Goal: Task Accomplishment & Management: Use online tool/utility

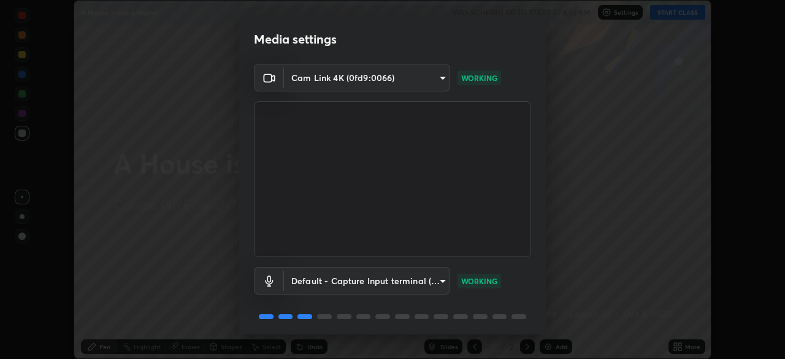
scroll to position [20, 0]
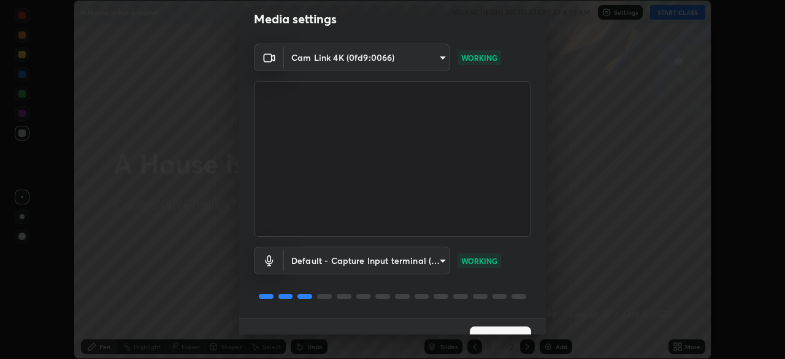
click at [502, 329] on button "Next" at bounding box center [500, 338] width 61 height 25
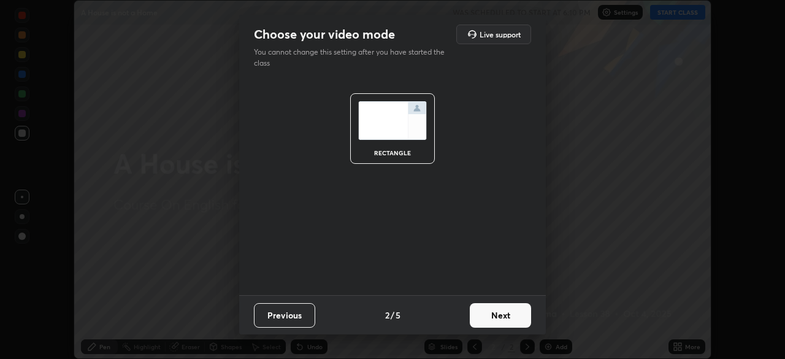
scroll to position [0, 0]
click at [506, 314] on button "Next" at bounding box center [500, 315] width 61 height 25
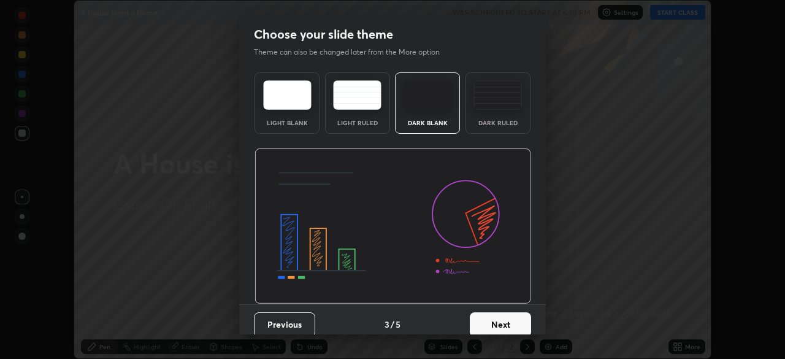
scroll to position [9, 0]
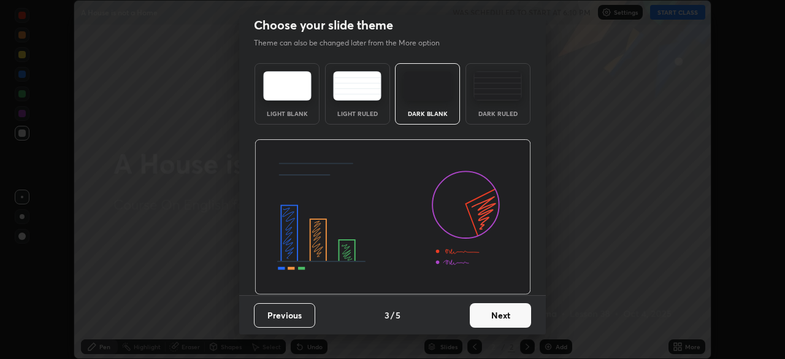
click at [501, 314] on button "Next" at bounding box center [500, 315] width 61 height 25
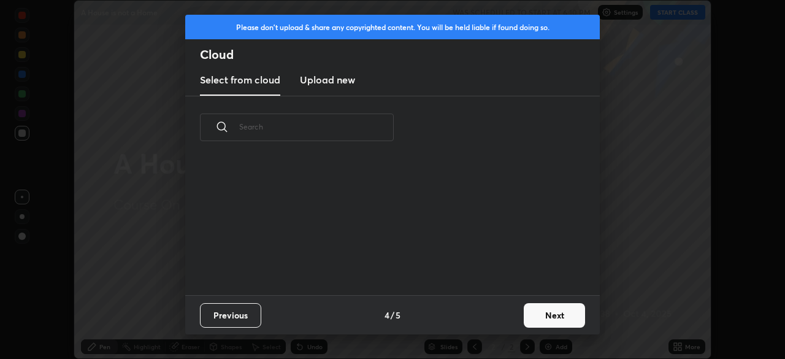
scroll to position [136, 394]
click at [544, 314] on button "Next" at bounding box center [554, 315] width 61 height 25
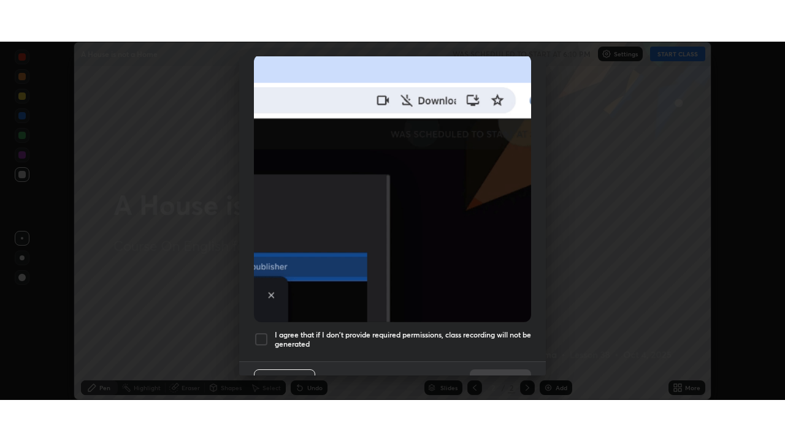
scroll to position [294, 0]
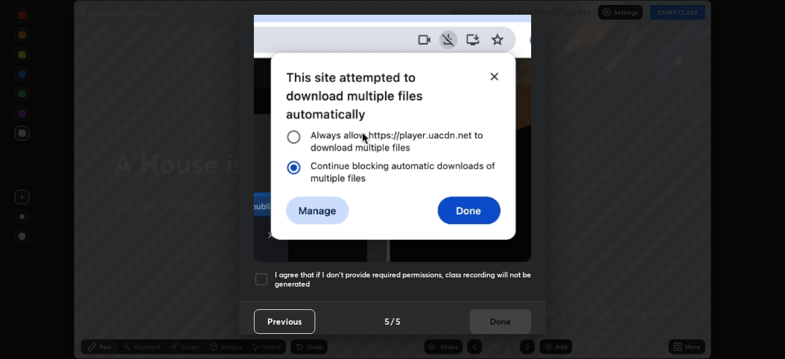
click at [423, 273] on h5 "I agree that if I don't provide required permissions, class recording will not …" at bounding box center [403, 279] width 256 height 19
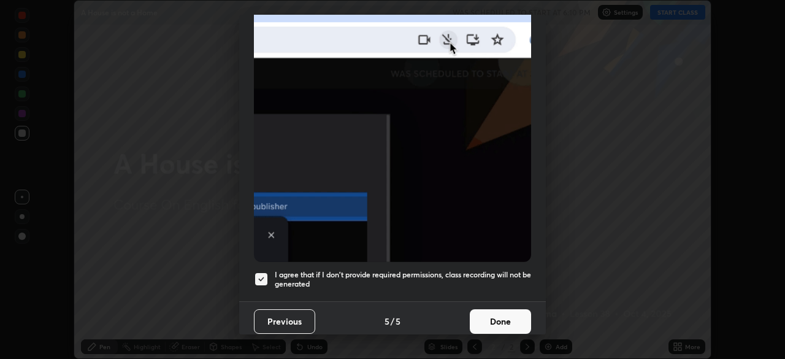
click at [491, 318] on button "Done" at bounding box center [500, 321] width 61 height 25
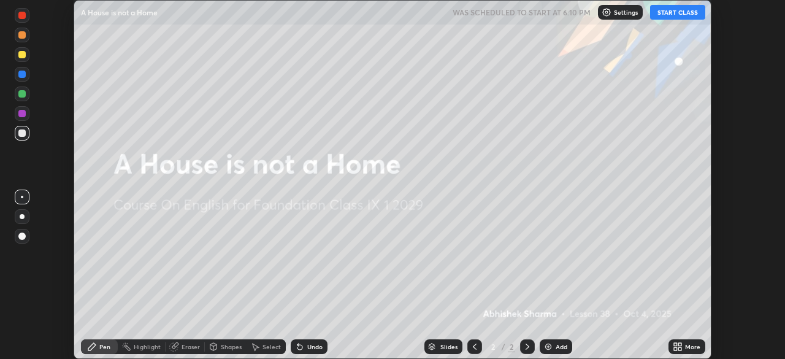
click at [674, 15] on button "START CLASS" at bounding box center [677, 12] width 55 height 15
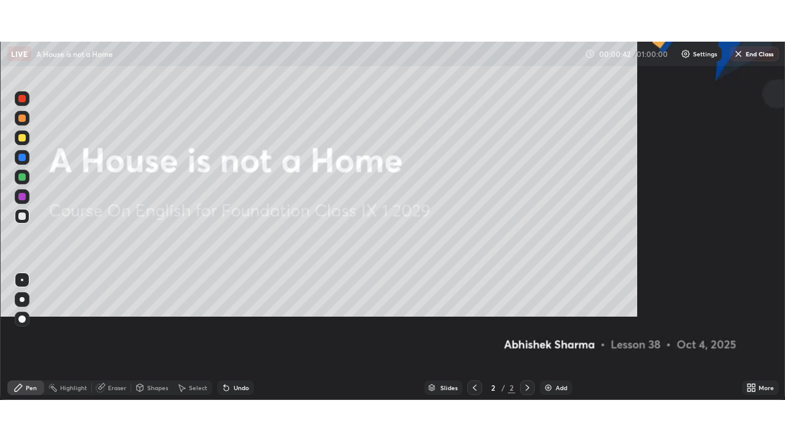
scroll to position [441, 785]
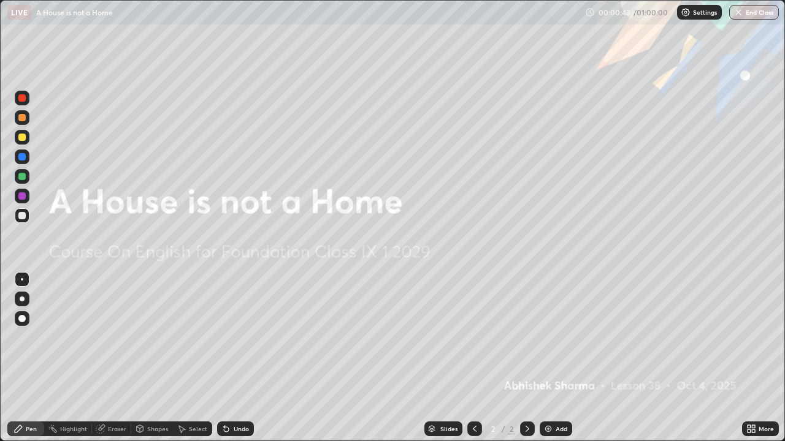
click at [750, 358] on icon at bounding box center [748, 431] width 3 height 3
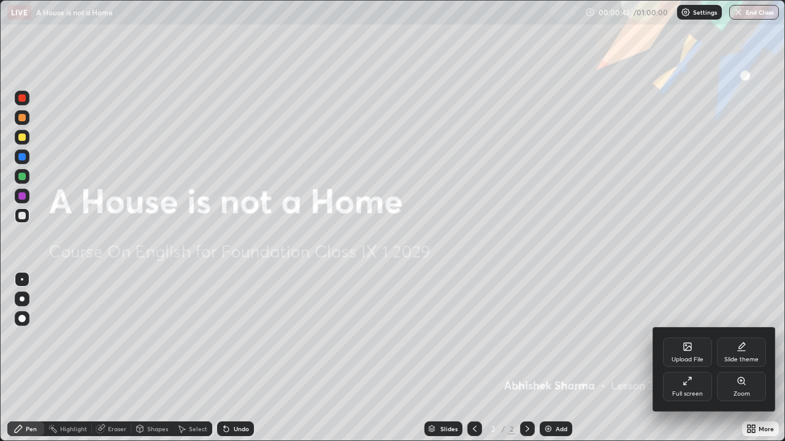
click at [686, 357] on div "Upload File" at bounding box center [687, 360] width 32 height 6
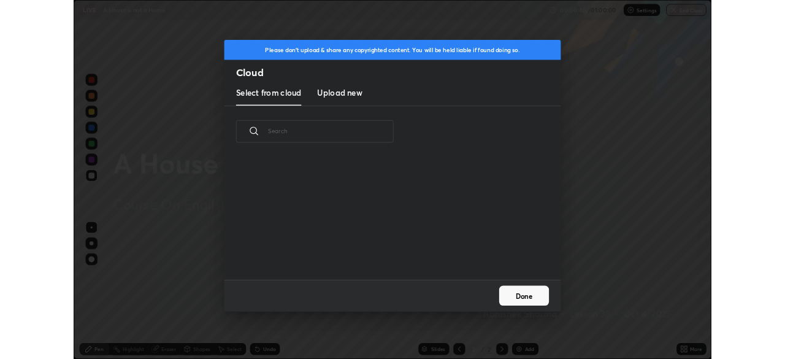
scroll to position [151, 394]
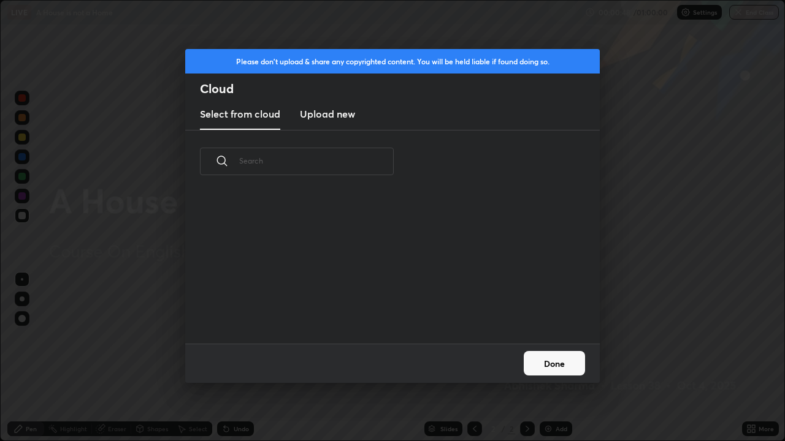
click at [322, 115] on h3 "Upload new" at bounding box center [327, 114] width 55 height 15
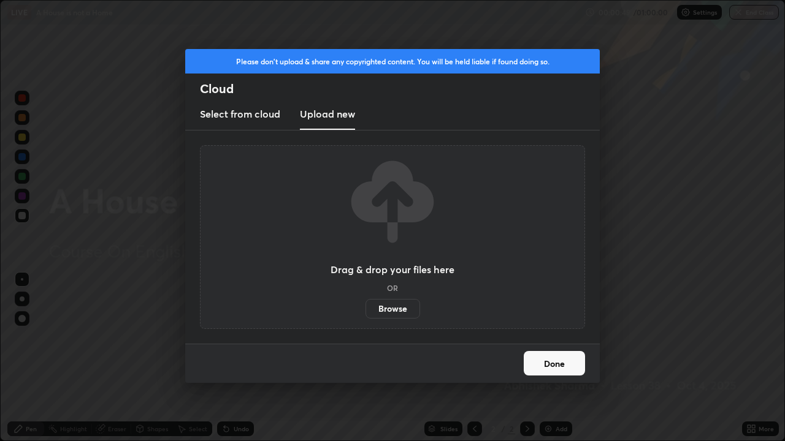
click at [383, 307] on label "Browse" at bounding box center [392, 309] width 55 height 20
click at [365, 307] on input "Browse" at bounding box center [365, 309] width 0 height 20
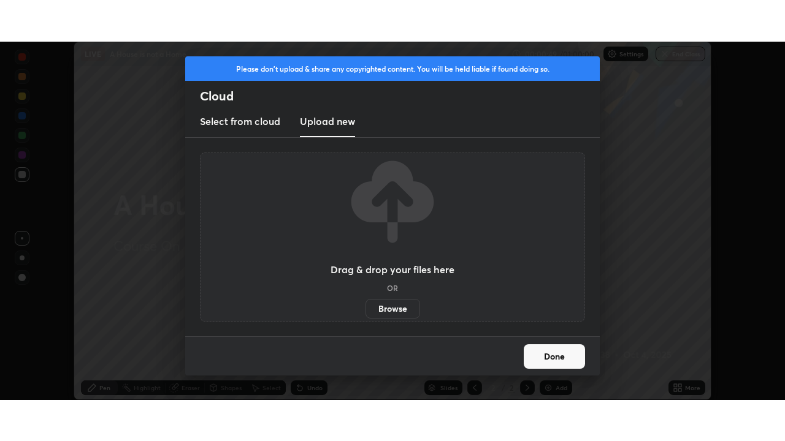
scroll to position [60945, 60519]
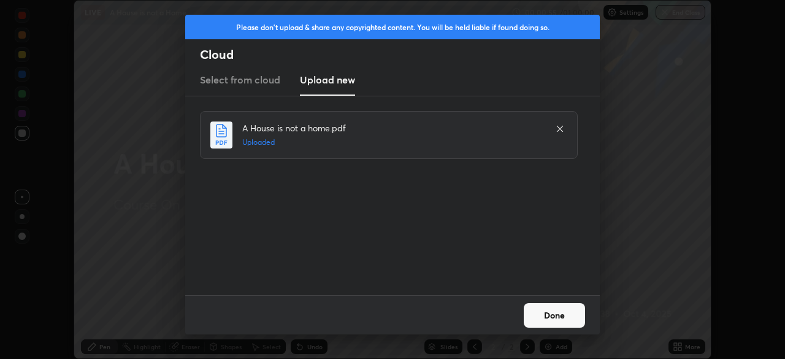
click at [554, 316] on button "Done" at bounding box center [554, 315] width 61 height 25
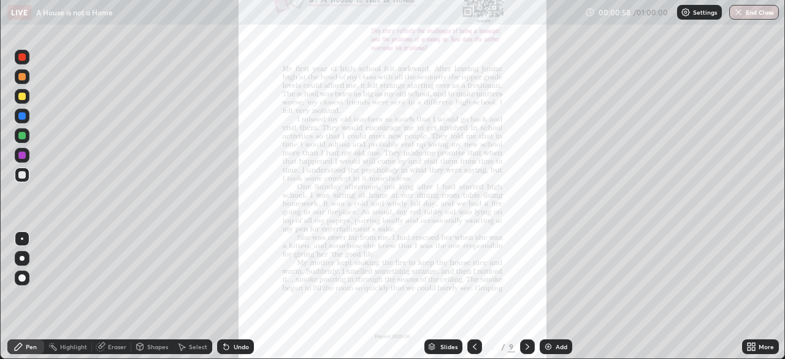
scroll to position [441, 785]
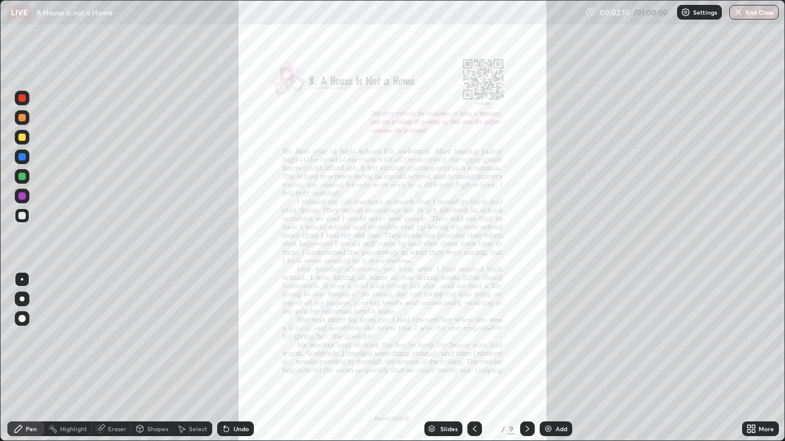
click at [753, 358] on icon at bounding box center [753, 431] width 3 height 3
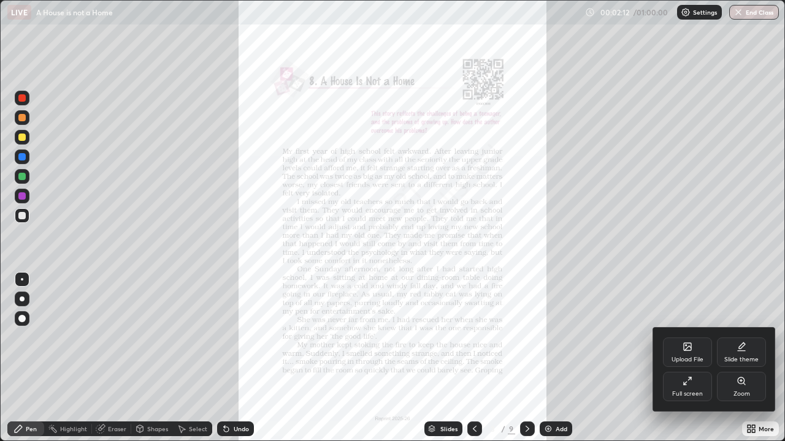
click at [688, 358] on icon at bounding box center [687, 381] width 10 height 10
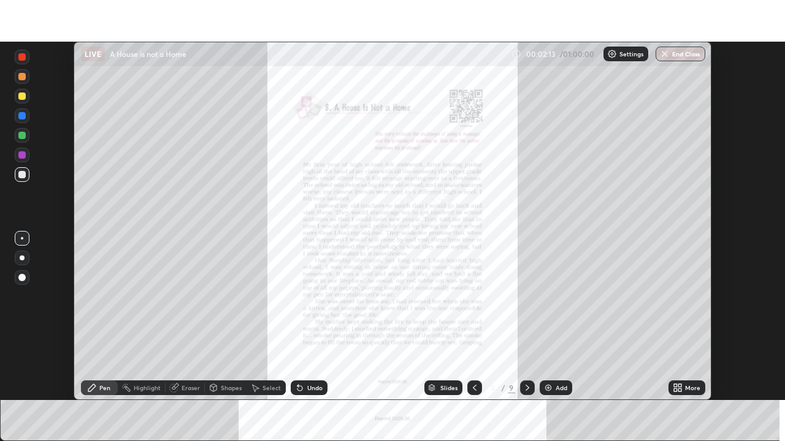
scroll to position [60945, 60519]
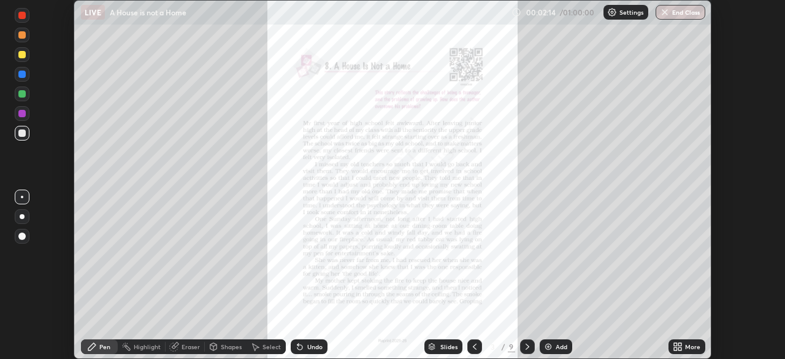
click at [675, 344] on icon at bounding box center [675, 344] width 3 height 3
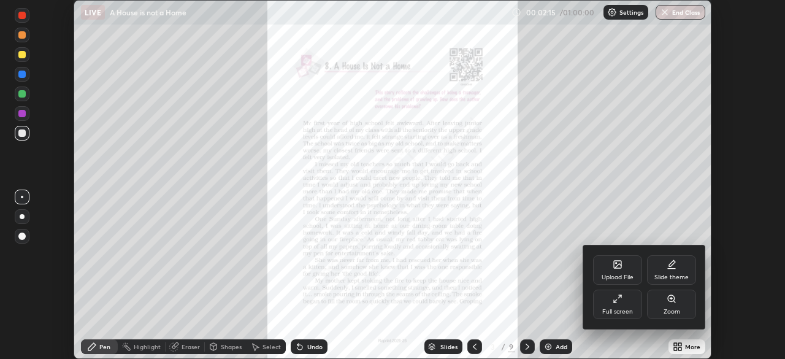
click at [616, 303] on icon at bounding box center [617, 299] width 10 height 10
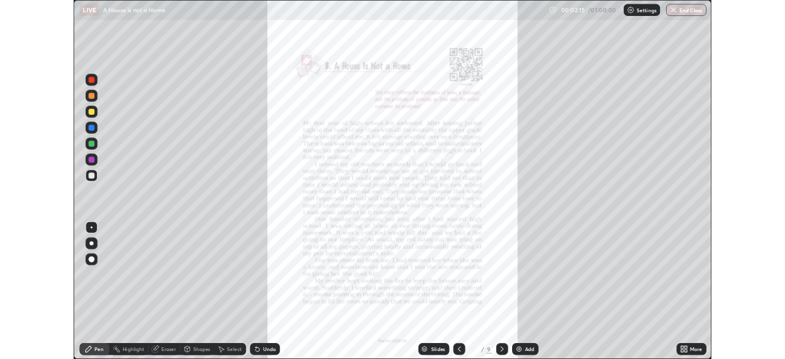
scroll to position [441, 785]
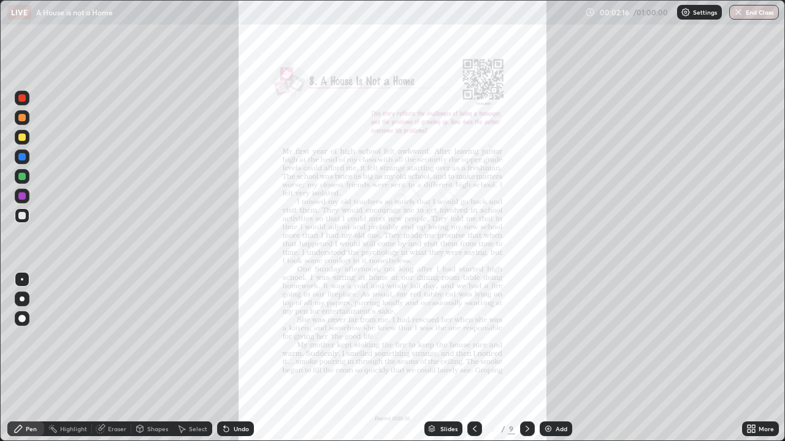
click at [753, 358] on icon at bounding box center [753, 431] width 3 height 3
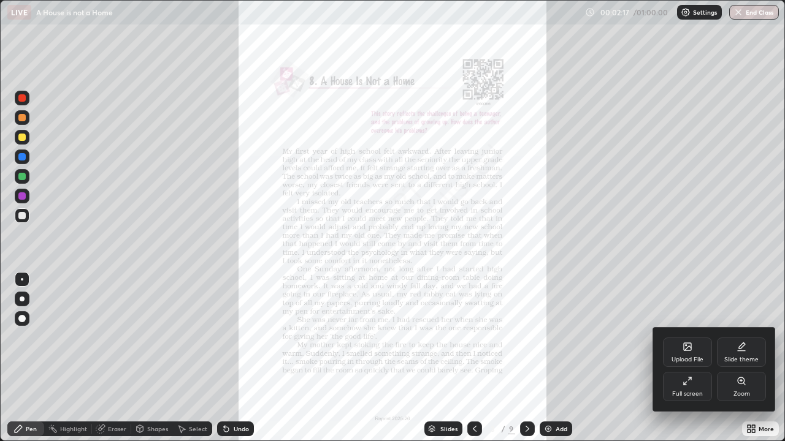
click at [740, 358] on icon at bounding box center [740, 381] width 7 height 7
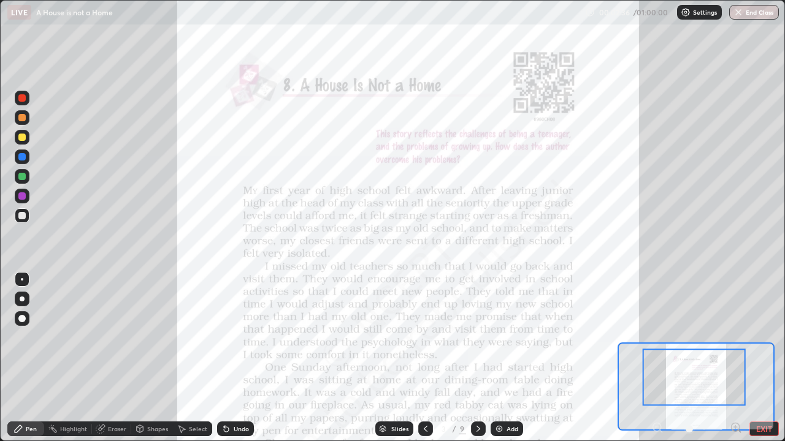
click at [23, 101] on div at bounding box center [21, 97] width 7 height 7
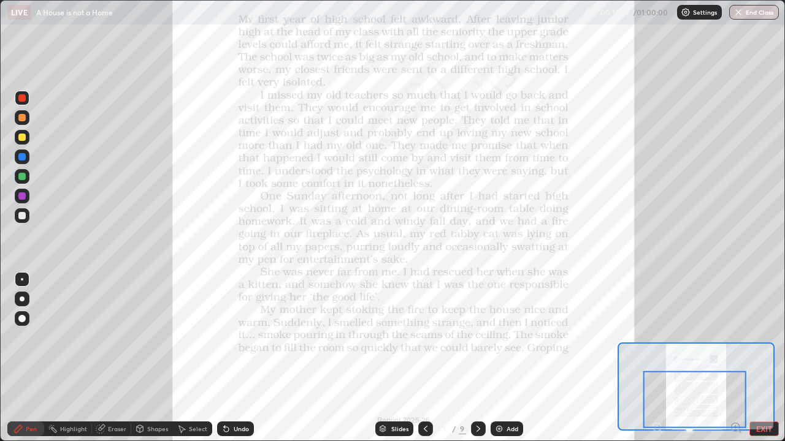
click at [477, 358] on icon at bounding box center [478, 429] width 10 height 10
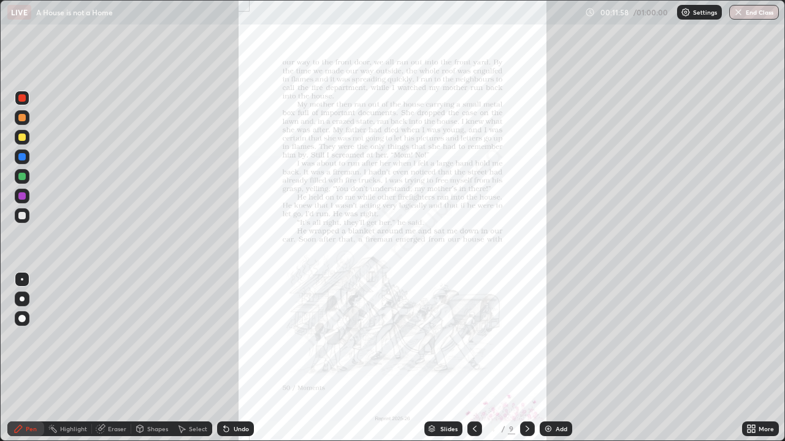
click at [753, 358] on icon at bounding box center [753, 431] width 3 height 3
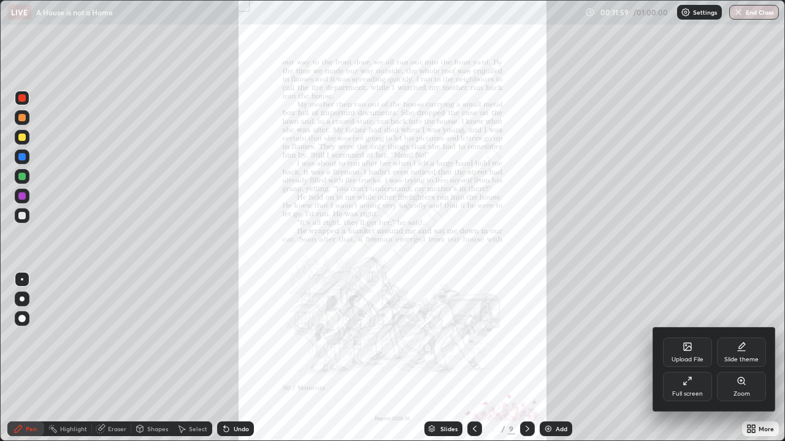
click at [684, 358] on icon at bounding box center [685, 384] width 2 height 2
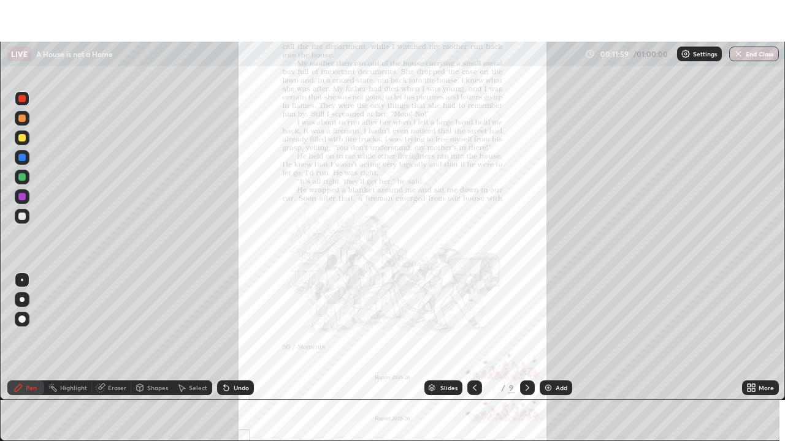
scroll to position [60945, 60519]
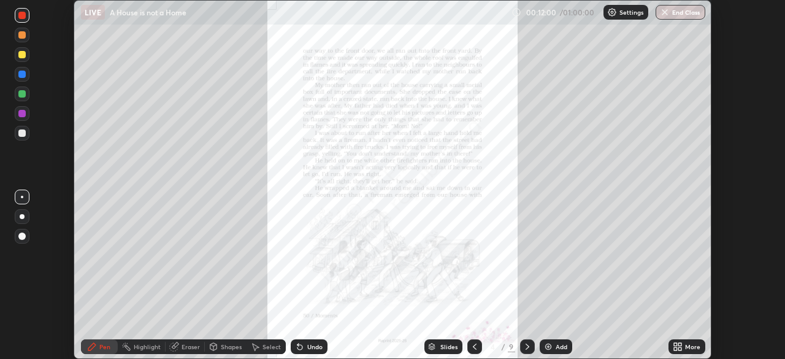
click at [681, 349] on icon at bounding box center [679, 348] width 3 height 3
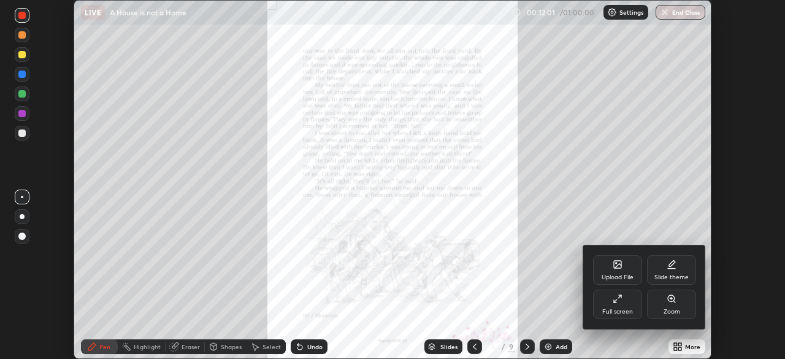
click at [616, 303] on div "Full screen" at bounding box center [617, 303] width 49 height 29
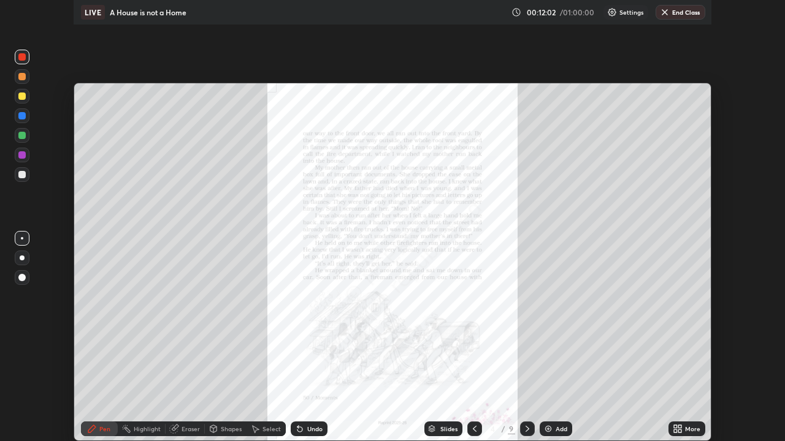
scroll to position [441, 785]
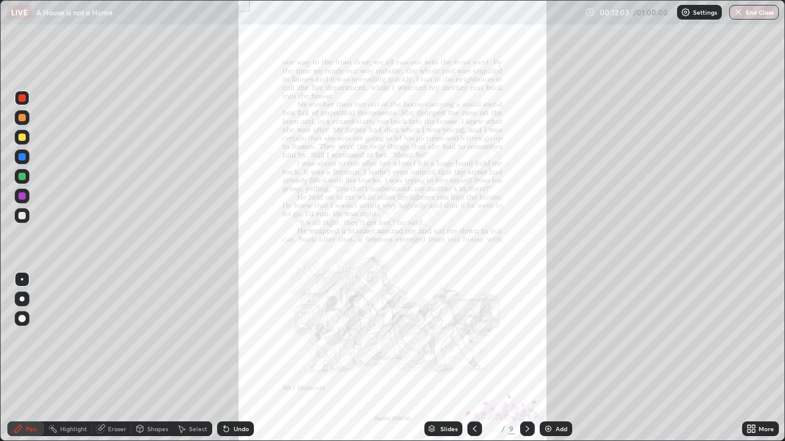
click at [751, 358] on icon at bounding box center [751, 429] width 10 height 10
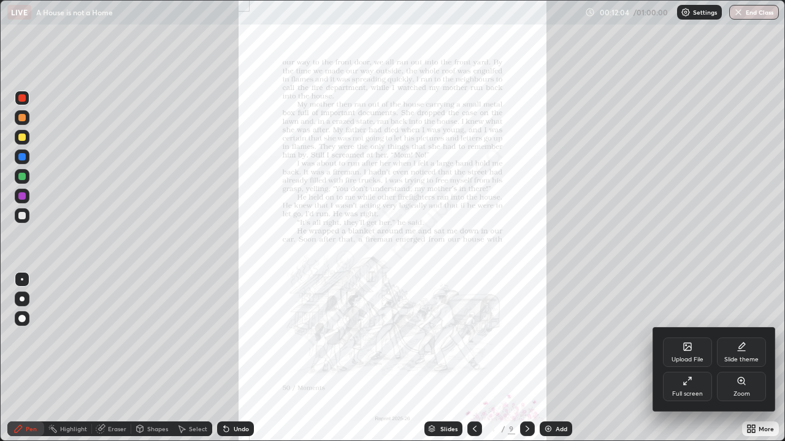
click at [740, 358] on icon at bounding box center [741, 381] width 10 height 10
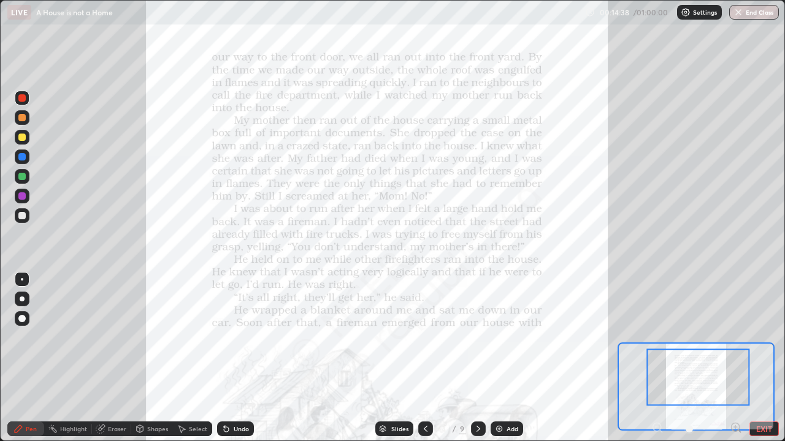
click at [23, 99] on div at bounding box center [21, 97] width 7 height 7
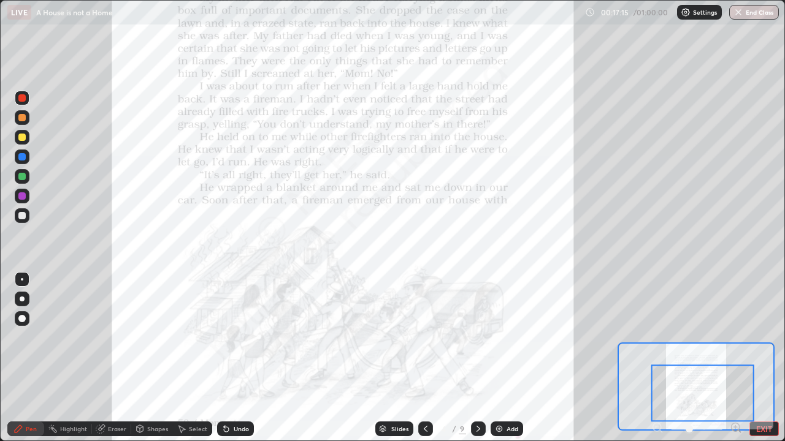
click at [477, 358] on icon at bounding box center [478, 429] width 10 height 10
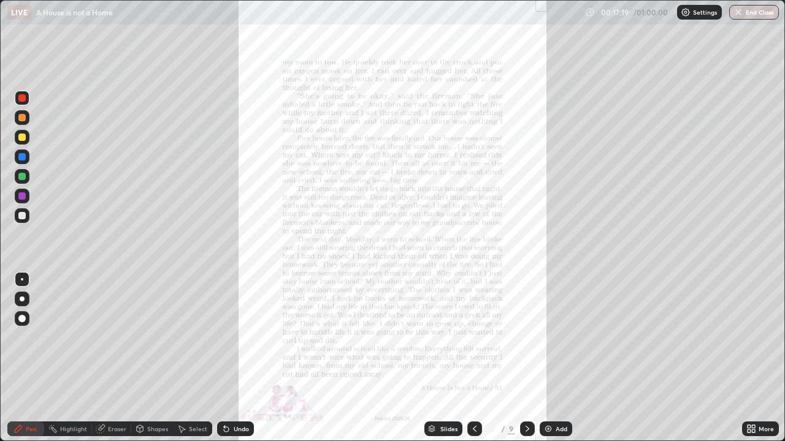
click at [750, 358] on icon at bounding box center [748, 431] width 3 height 3
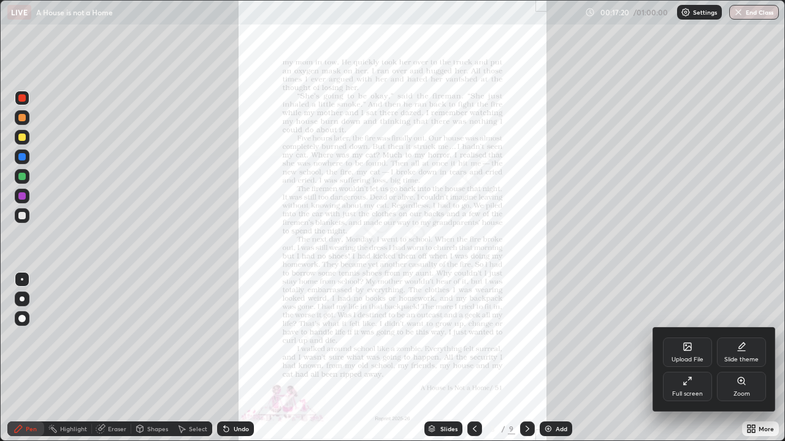
click at [740, 358] on icon at bounding box center [740, 381] width 7 height 7
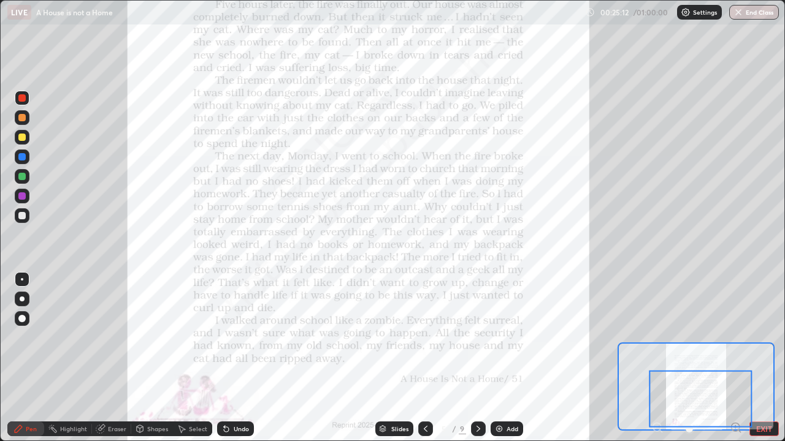
click at [482, 358] on div at bounding box center [478, 429] width 15 height 15
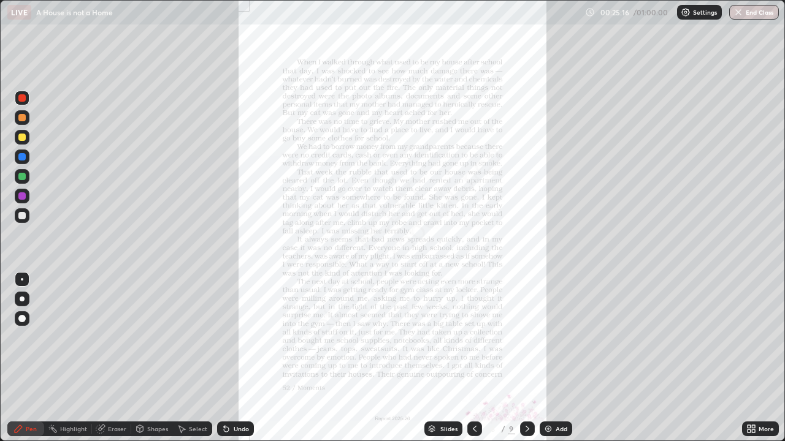
click at [753, 358] on icon at bounding box center [751, 429] width 10 height 10
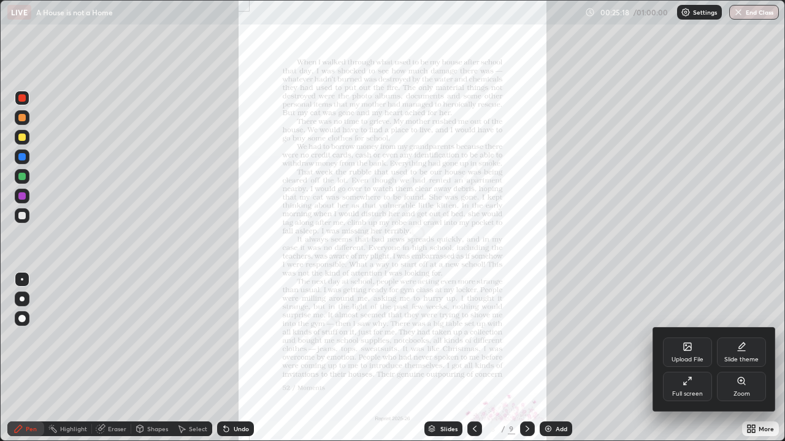
click at [741, 358] on div "Zoom" at bounding box center [741, 386] width 49 height 29
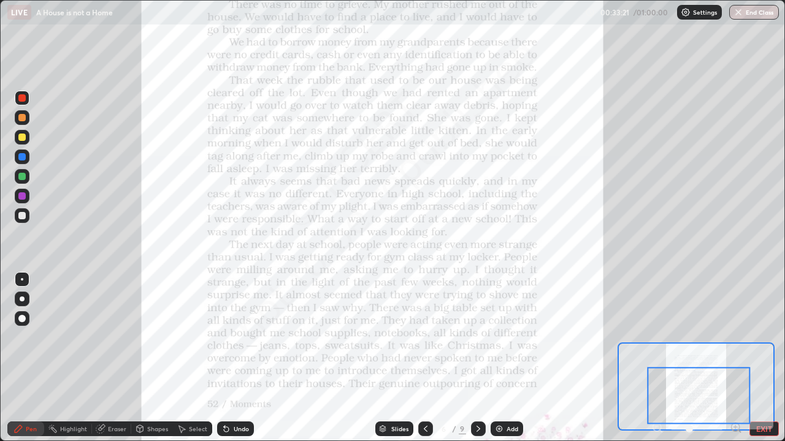
click at [474, 358] on icon at bounding box center [478, 429] width 10 height 10
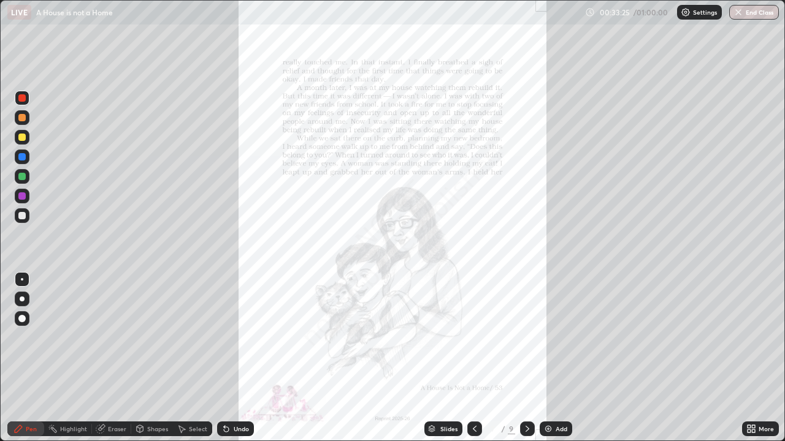
click at [749, 358] on icon at bounding box center [748, 426] width 3 height 3
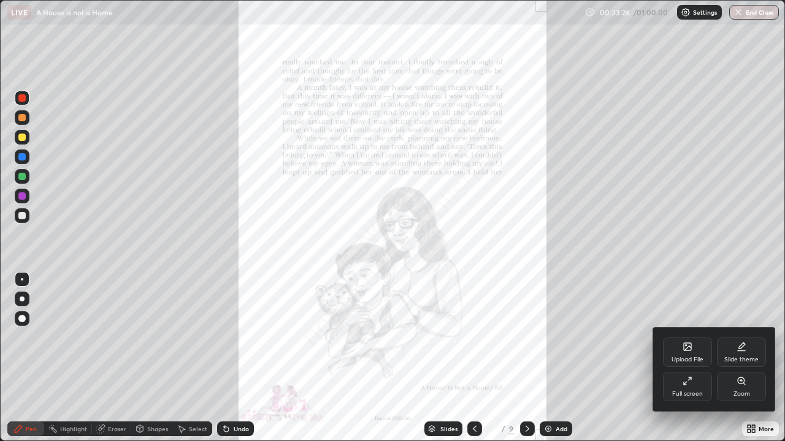
click at [740, 358] on icon at bounding box center [741, 381] width 10 height 10
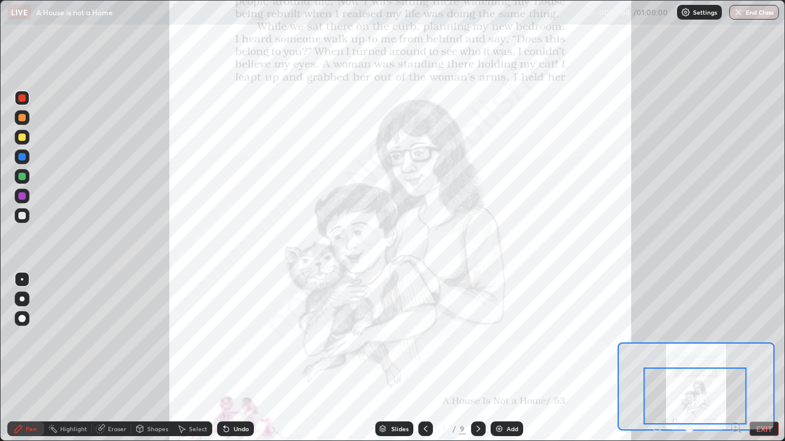
click at [476, 358] on icon at bounding box center [478, 429] width 10 height 10
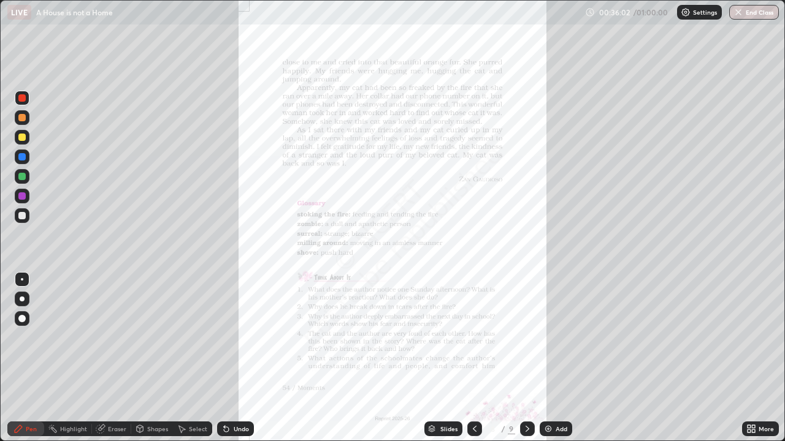
click at [747, 358] on icon at bounding box center [748, 426] width 3 height 3
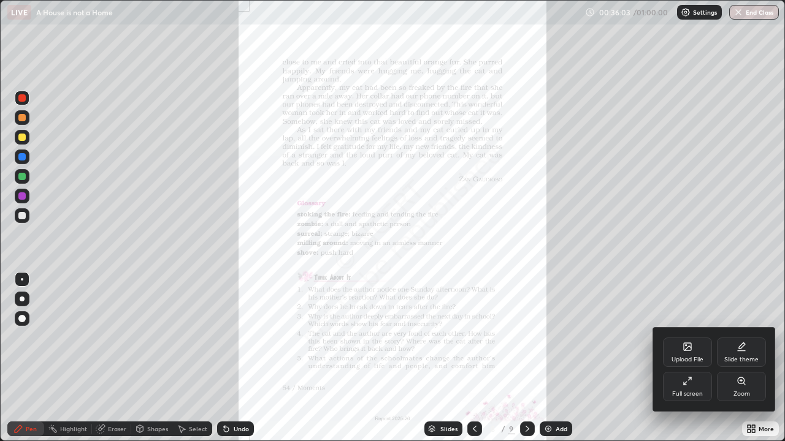
click at [741, 358] on icon at bounding box center [740, 381] width 7 height 7
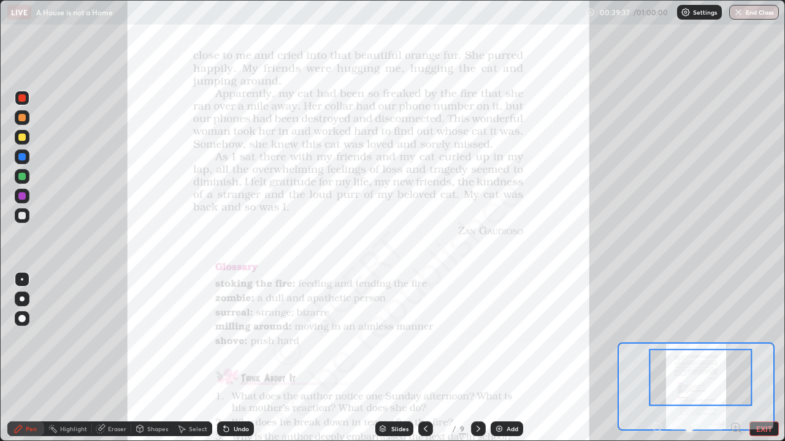
click at [758, 358] on button "EXIT" at bounding box center [763, 429] width 29 height 15
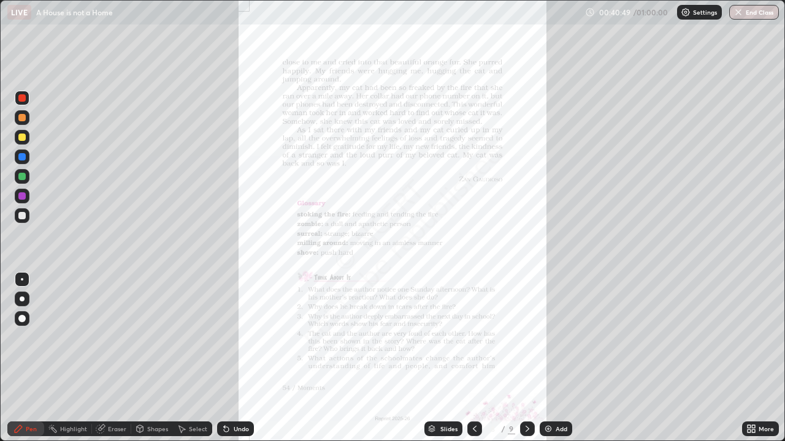
click at [753, 13] on button "End Class" at bounding box center [754, 12] width 50 height 15
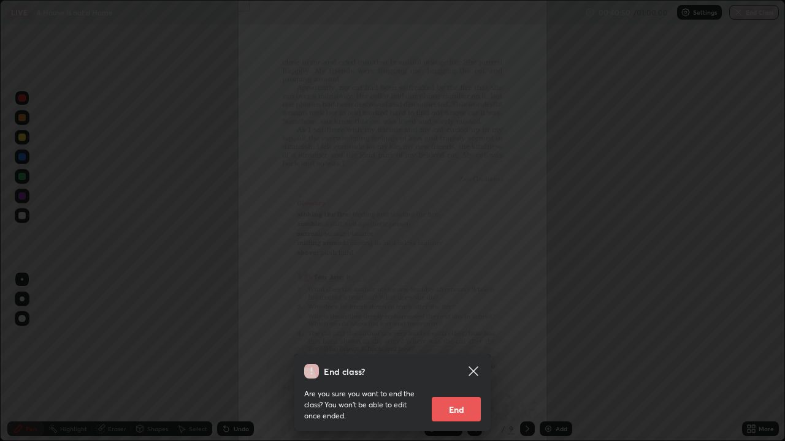
click at [455, 358] on button "End" at bounding box center [456, 409] width 49 height 25
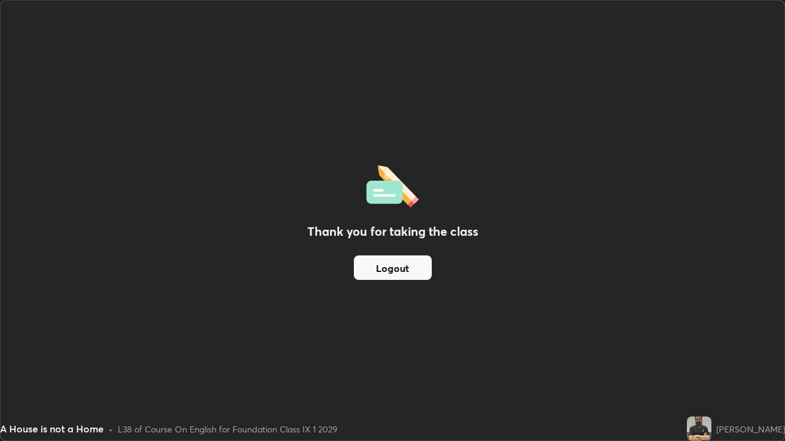
click at [372, 266] on button "Logout" at bounding box center [393, 268] width 78 height 25
